Goal: Communication & Community: Answer question/provide support

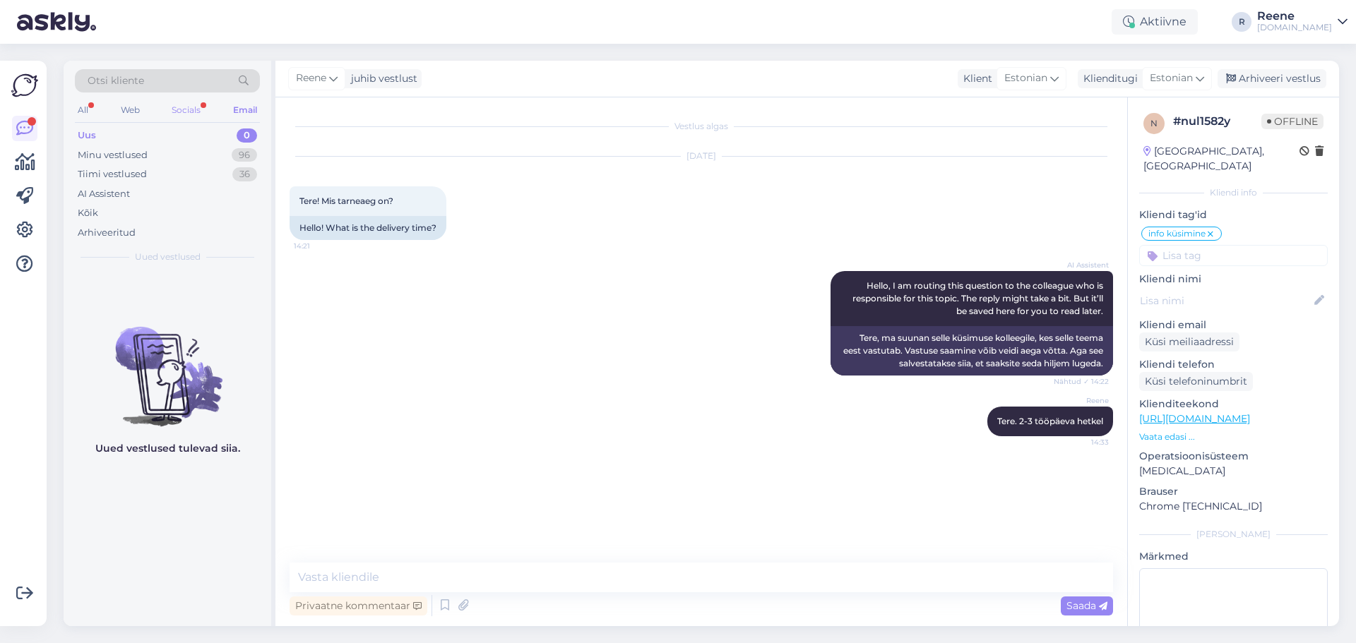
click at [181, 105] on div "Socials" at bounding box center [186, 110] width 35 height 18
click at [187, 152] on div "Minu vestlused 99+" at bounding box center [167, 155] width 185 height 20
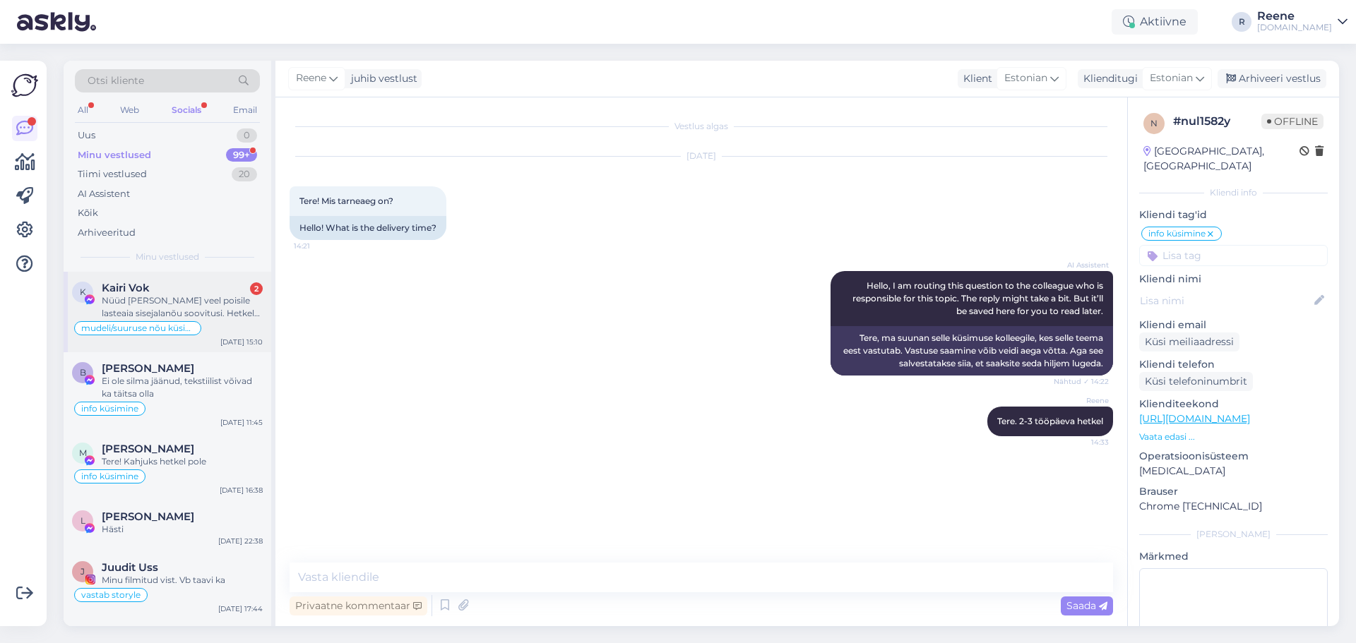
click at [174, 298] on div "Nüüd [PERSON_NAME] veel poisile lasteaia sisejalanõu soovitusi. Hetkel tal jalg…" at bounding box center [182, 306] width 161 height 25
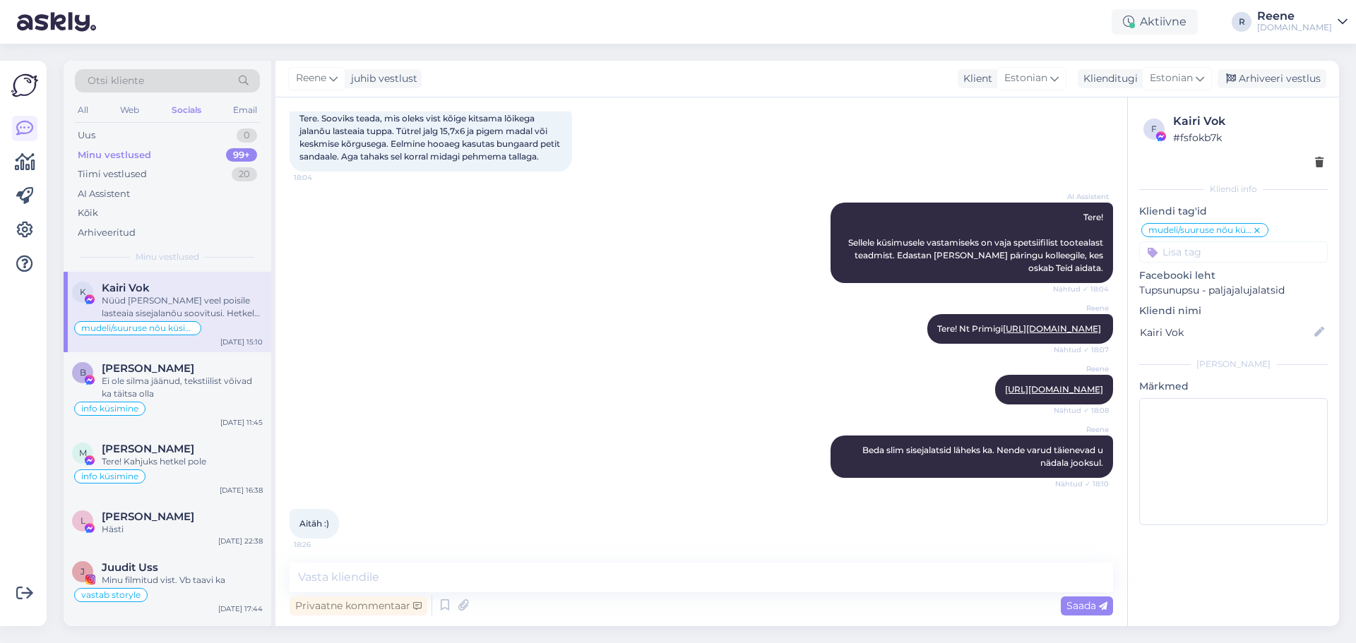
scroll to position [365, 0]
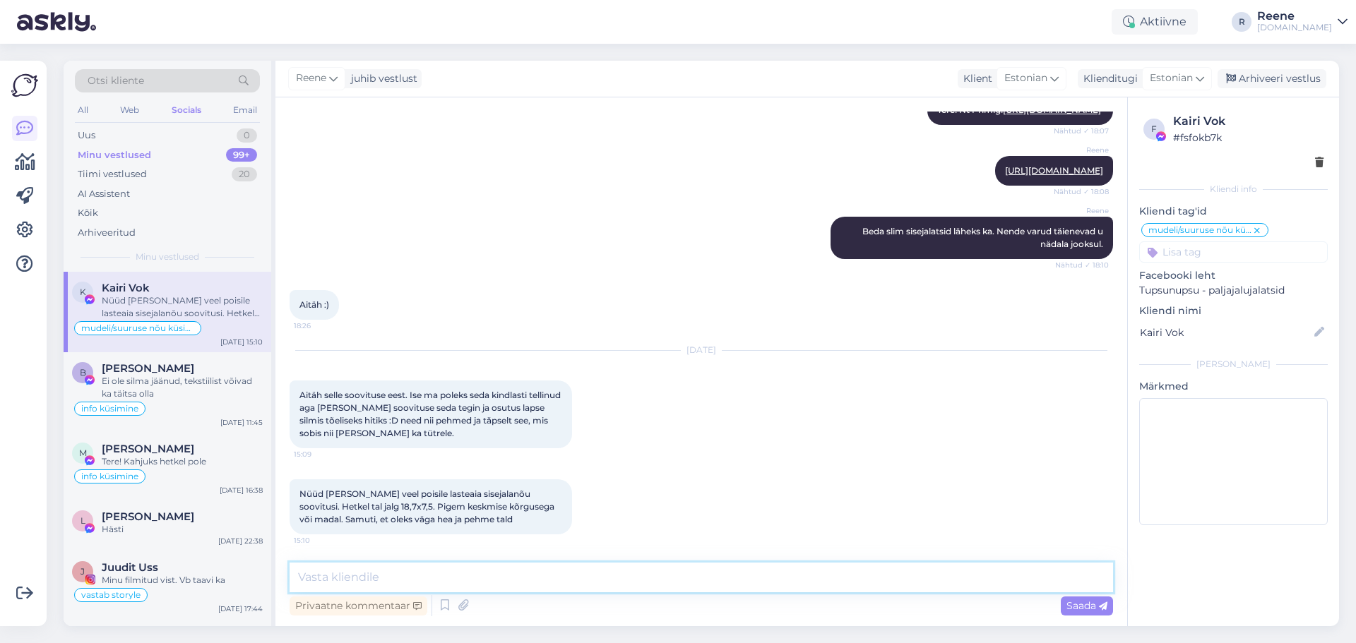
click at [379, 574] on textarea at bounding box center [701, 578] width 823 height 30
type textarea "Millised te tellisite? :)"
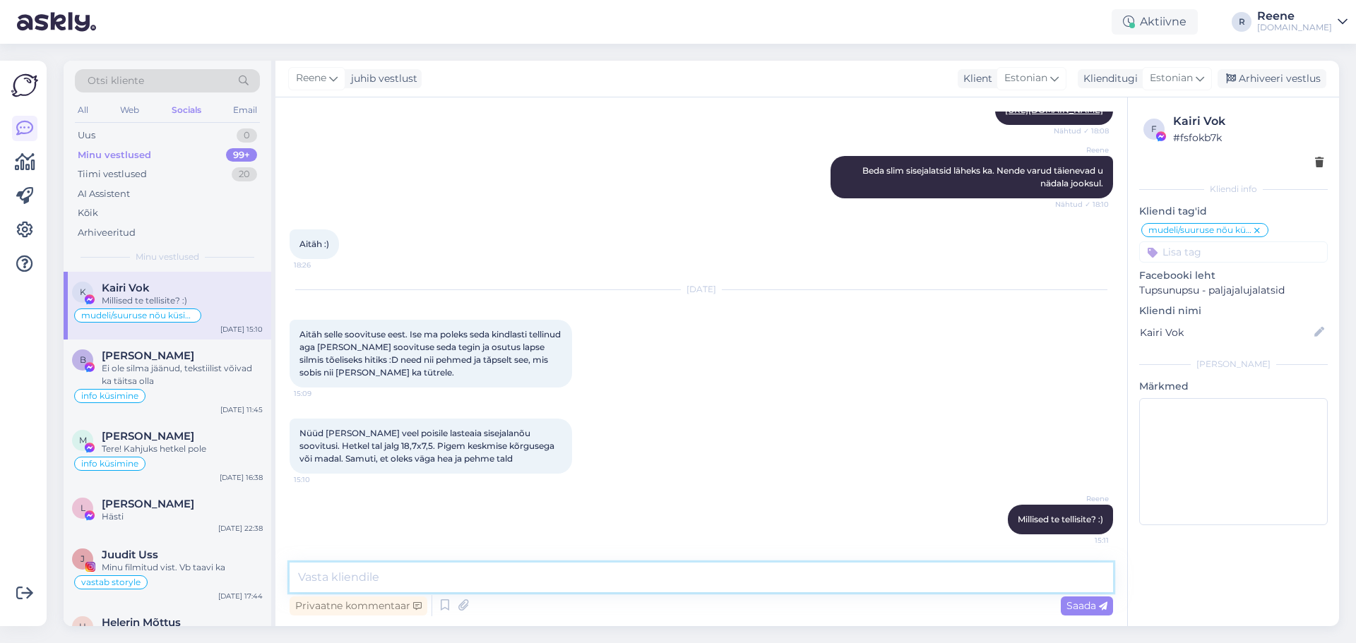
scroll to position [426, 0]
click at [151, 380] on div "Ei ole silma jäänud, tekstiilist võivad ka täitsa olla" at bounding box center [182, 374] width 161 height 25
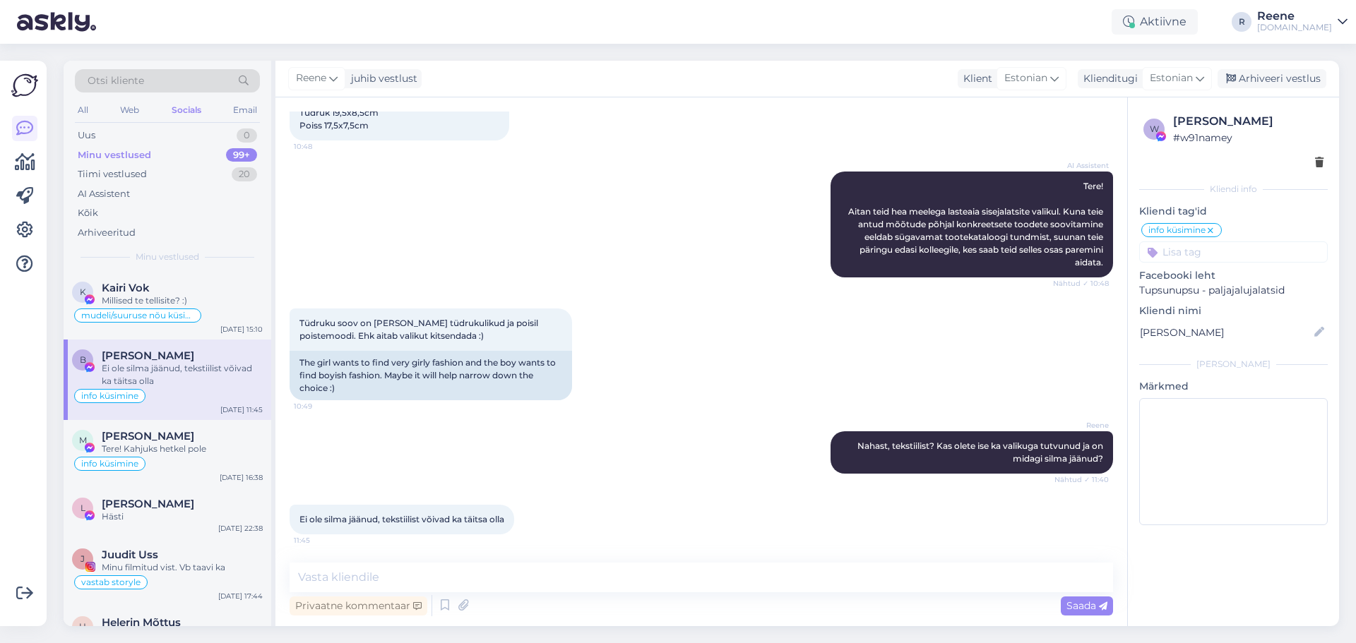
drag, startPoint x: 185, startPoint y: 375, endPoint x: 176, endPoint y: 396, distance: 23.1
click at [181, 376] on div "Ei ole silma jäänud, tekstiilist võivad ka täitsa olla" at bounding box center [182, 374] width 161 height 25
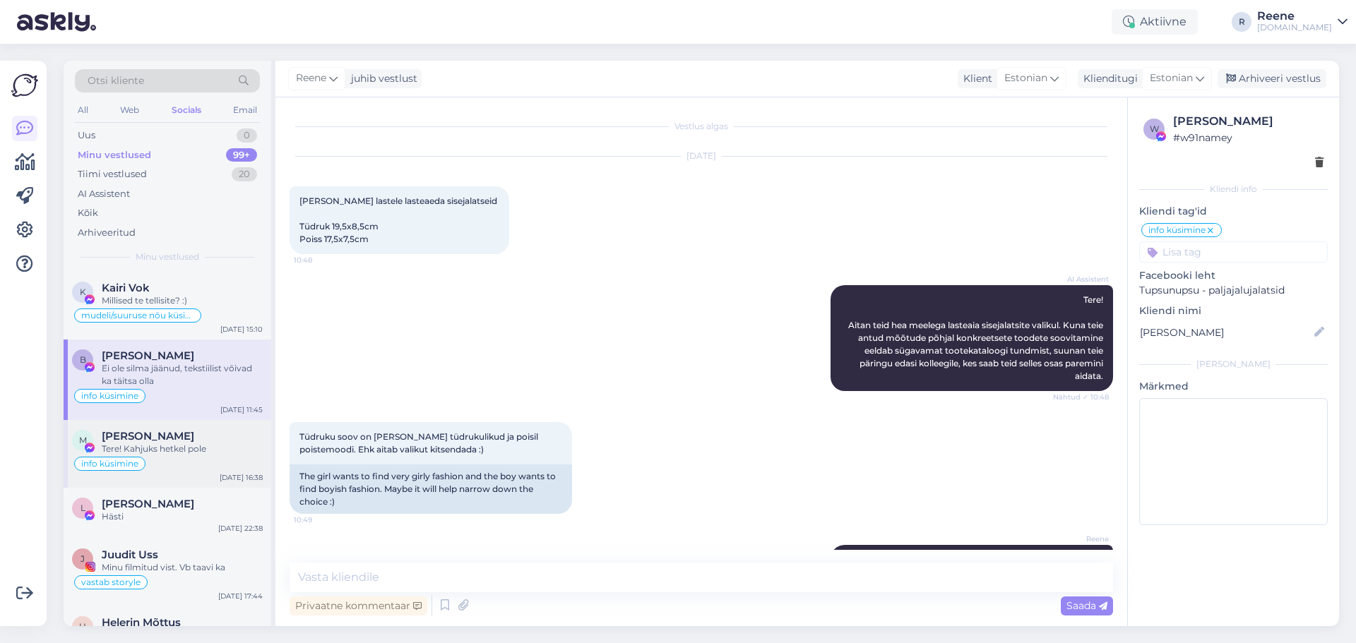
click at [172, 447] on div "Tere! Kahjuks hetkel pole" at bounding box center [182, 449] width 161 height 13
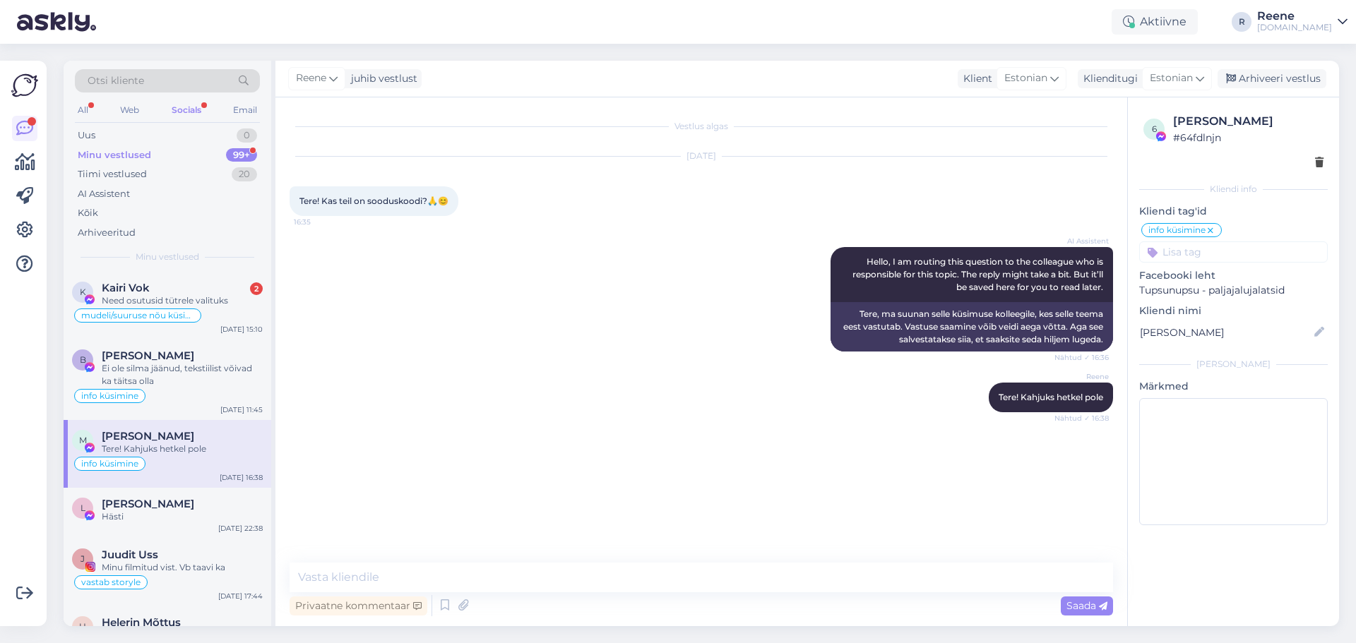
click at [638, 421] on div "[PERSON_NAME] Tere! Kahjuks hetkel pole Nähtud ✓ 16:38" at bounding box center [701, 397] width 823 height 61
click at [163, 295] on div "Need osutusid tütrele valituks" at bounding box center [182, 300] width 161 height 13
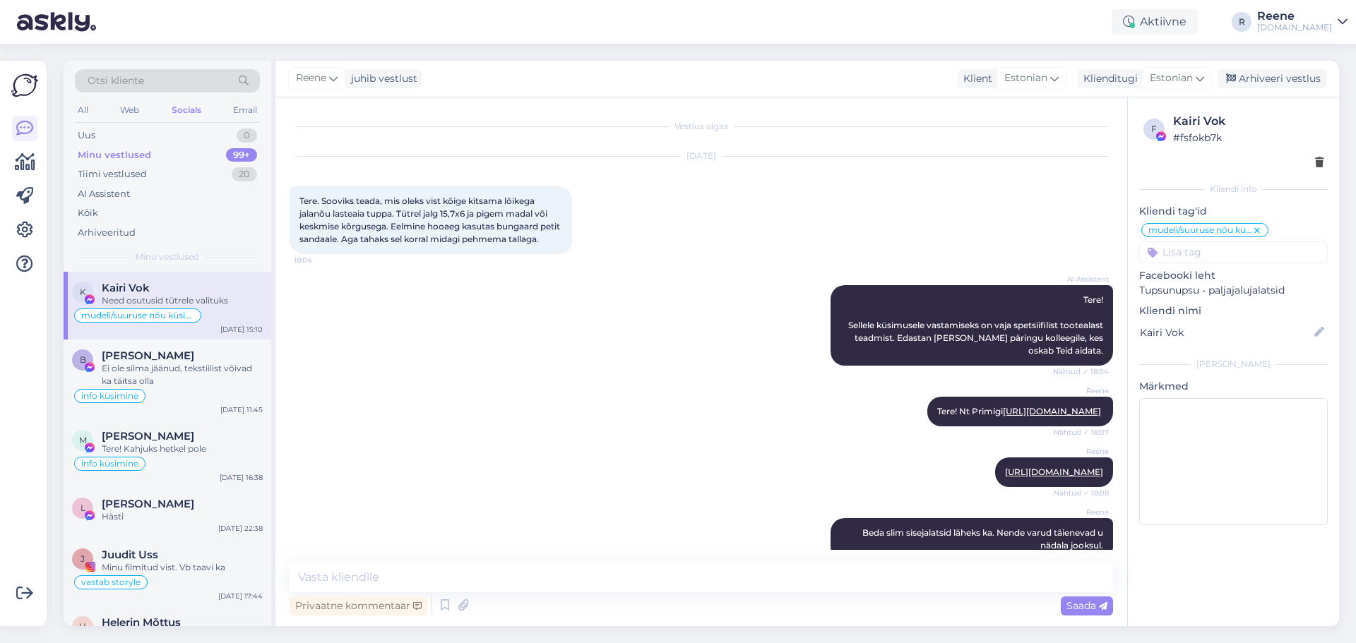
scroll to position [576, 0]
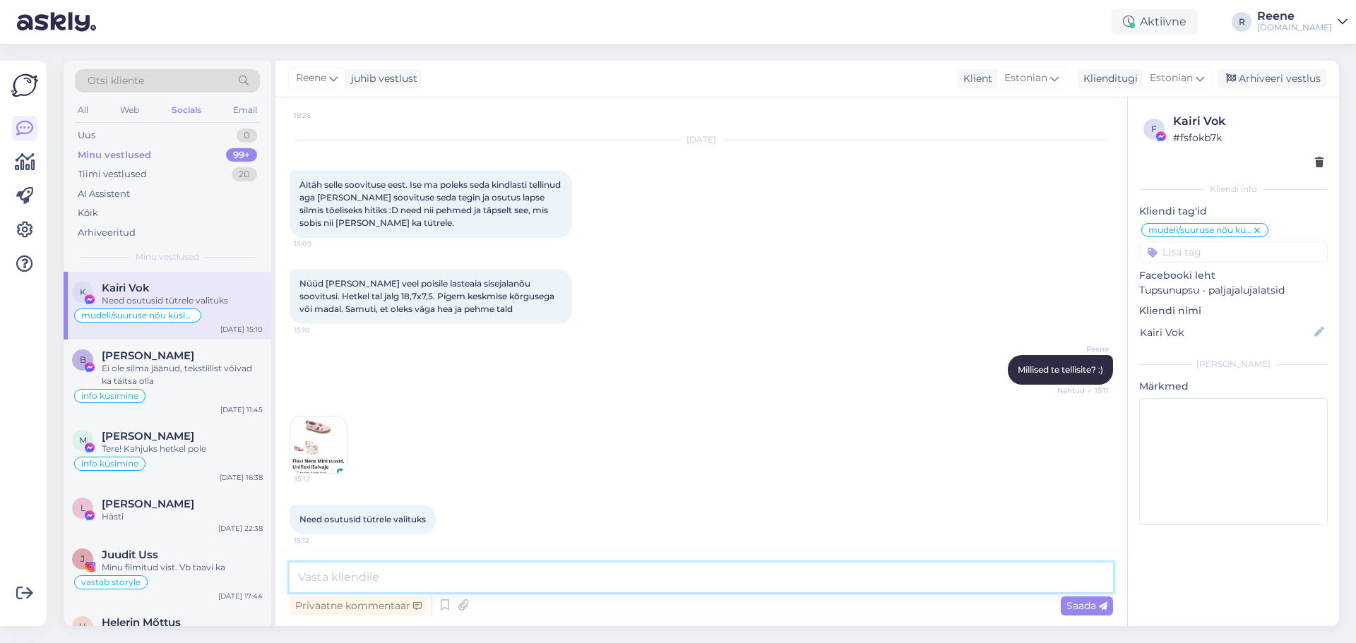
click at [461, 573] on textarea at bounding box center [701, 578] width 823 height 30
type textarea "Super! Vaatame poisile ka midagi peagi :)"
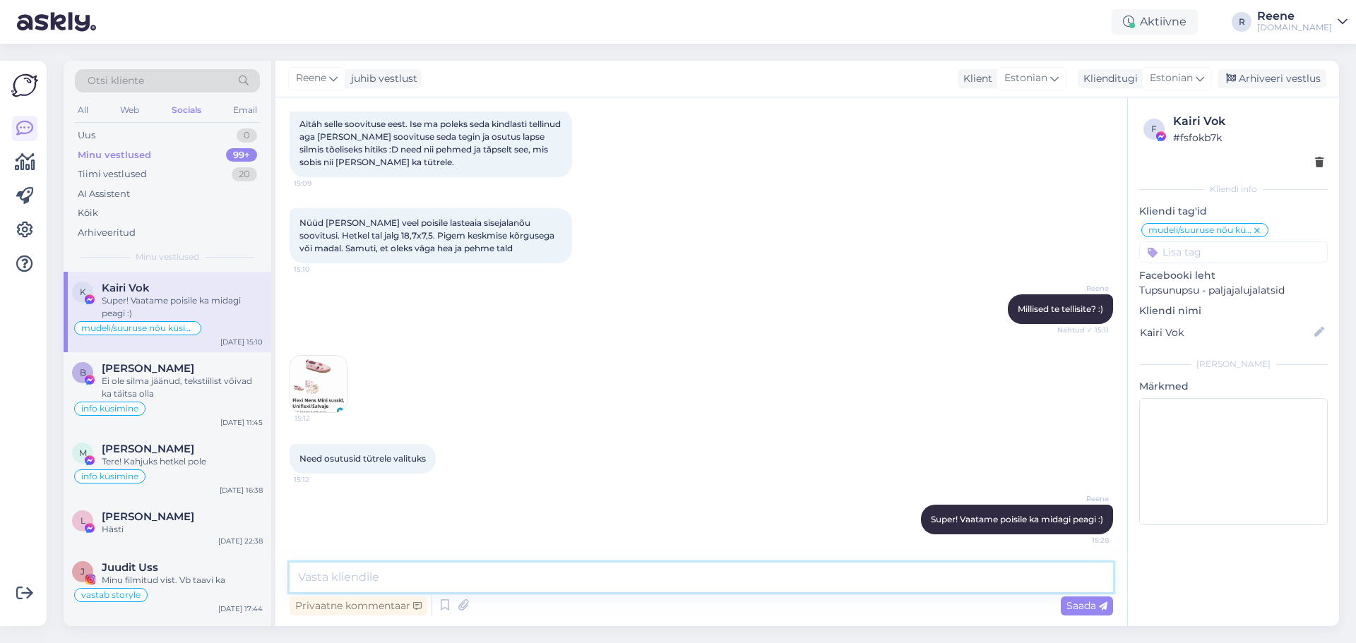
scroll to position [636, 0]
click at [479, 571] on textarea at bounding box center [701, 578] width 823 height 30
paste textarea "[URL][DOMAIN_NAME]"
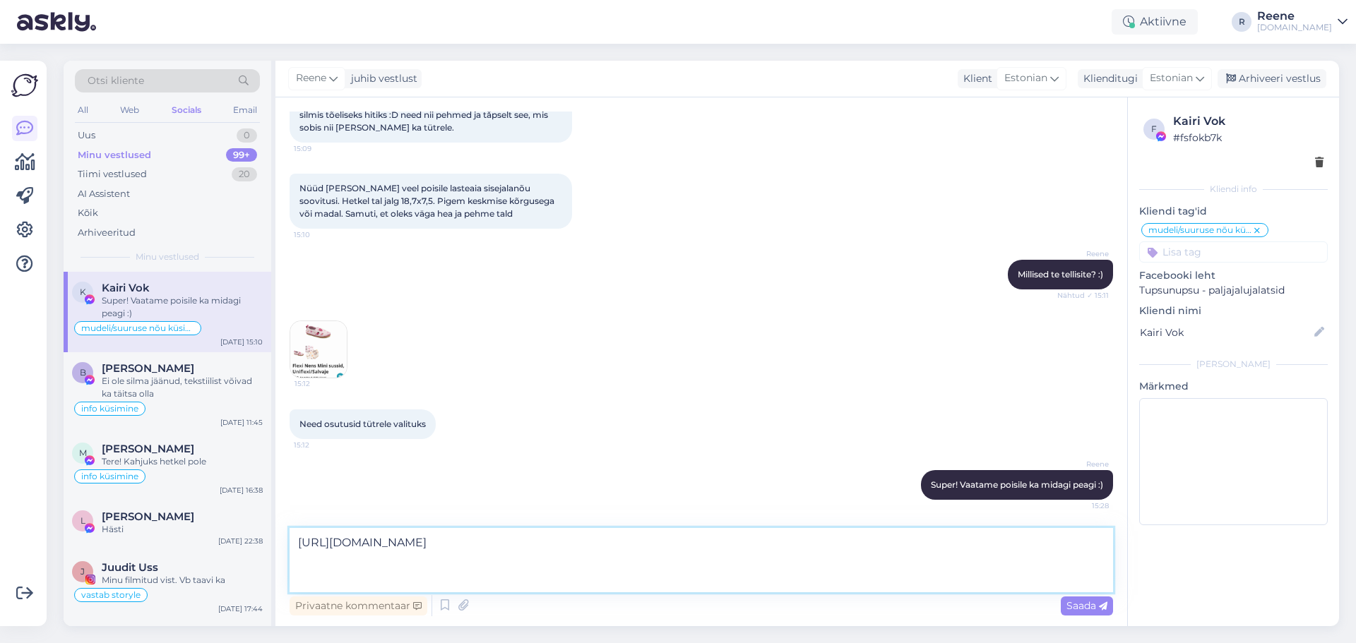
paste textarea "[URL][DOMAIN_NAME]"
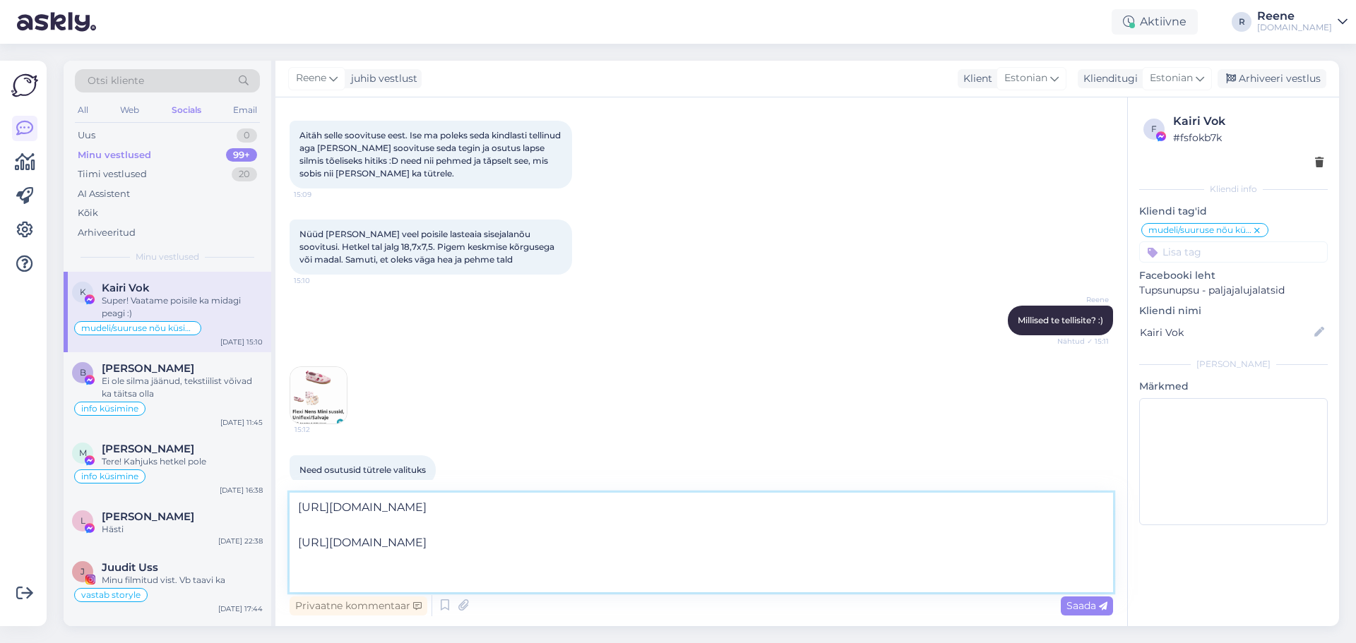
scroll to position [566, 0]
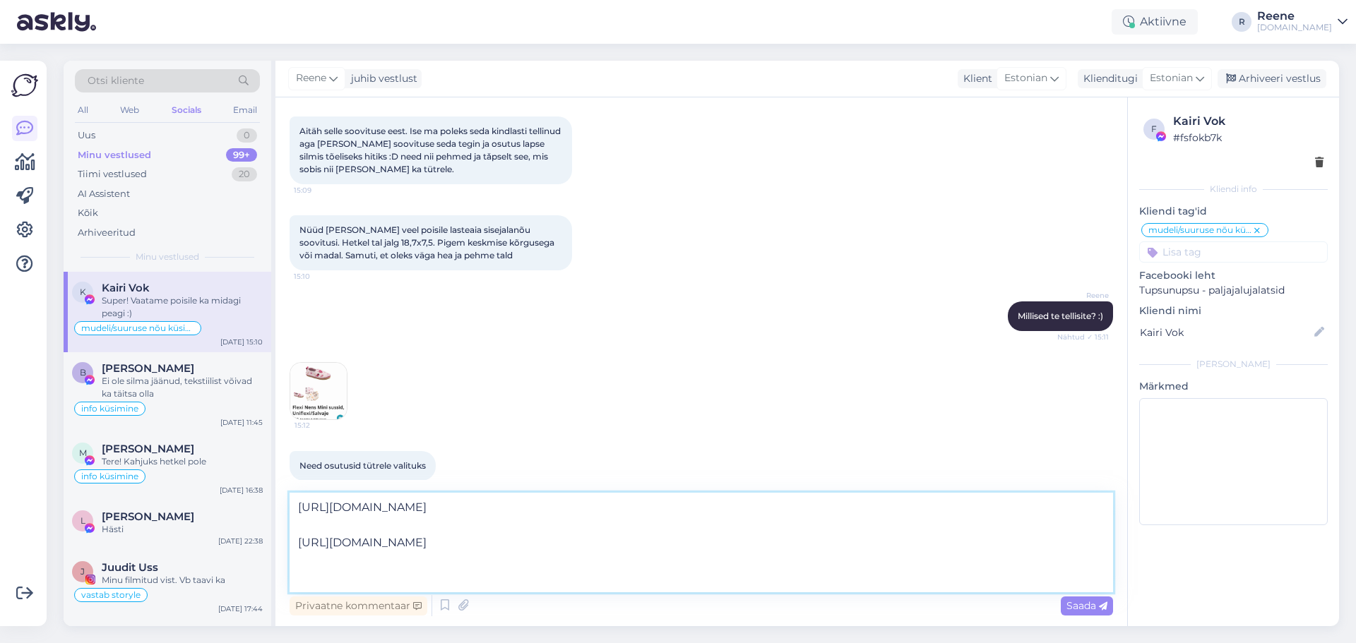
paste textarea "[URL][DOMAIN_NAME]"
type textarea "[URL][DOMAIN_NAME] [URL][DOMAIN_NAME] [URL][DOMAIN_NAME] [URL][DOMAIN_NAME]"
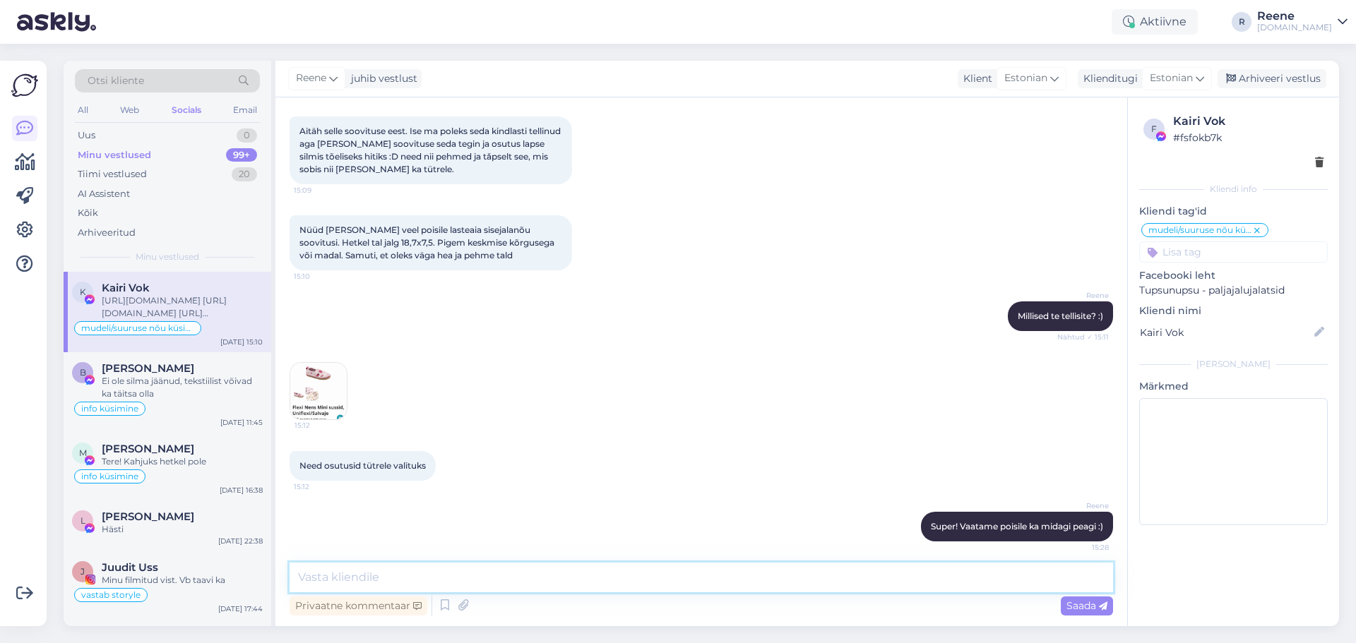
scroll to position [837, 0]
